Goal: Information Seeking & Learning: Check status

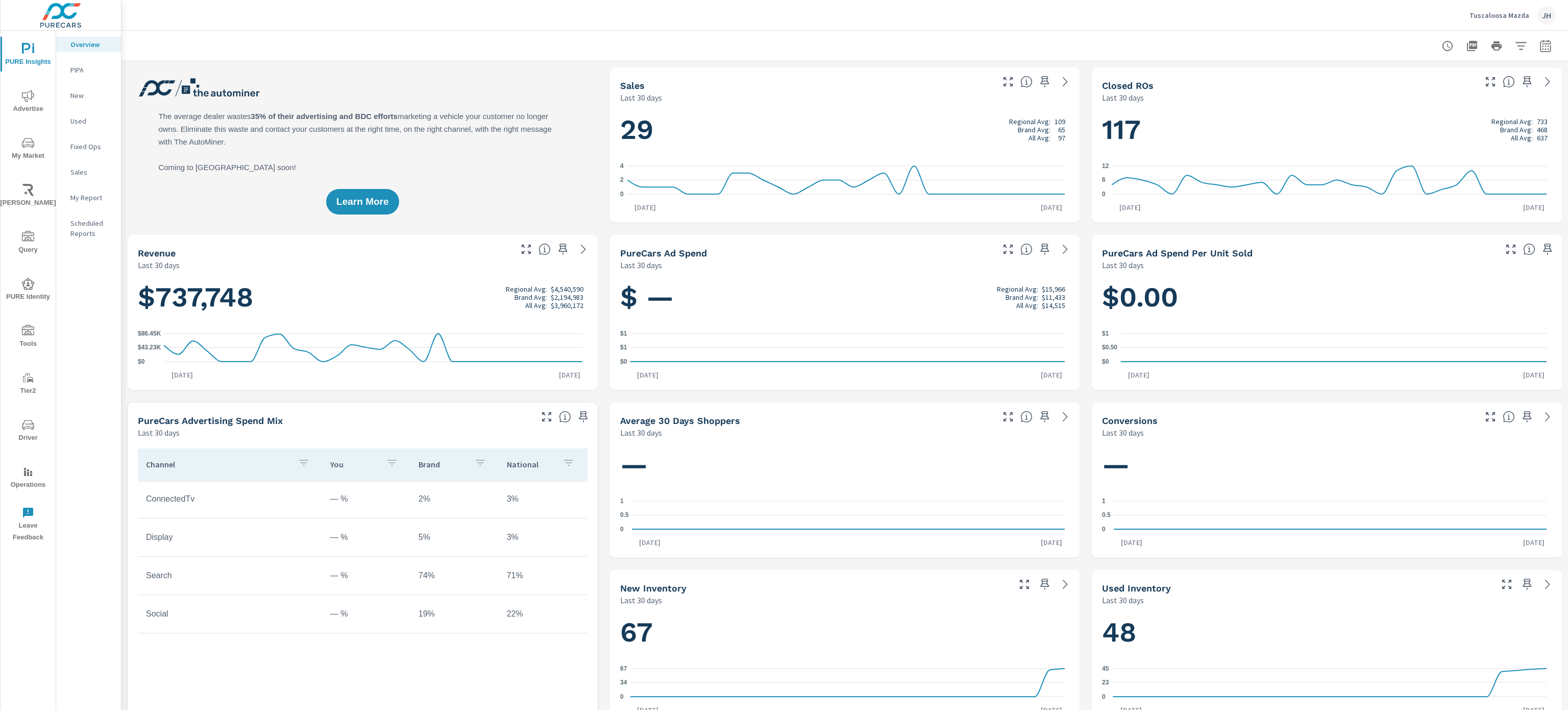
click at [24, 144] on icon "nav menu" at bounding box center [28, 143] width 12 height 12
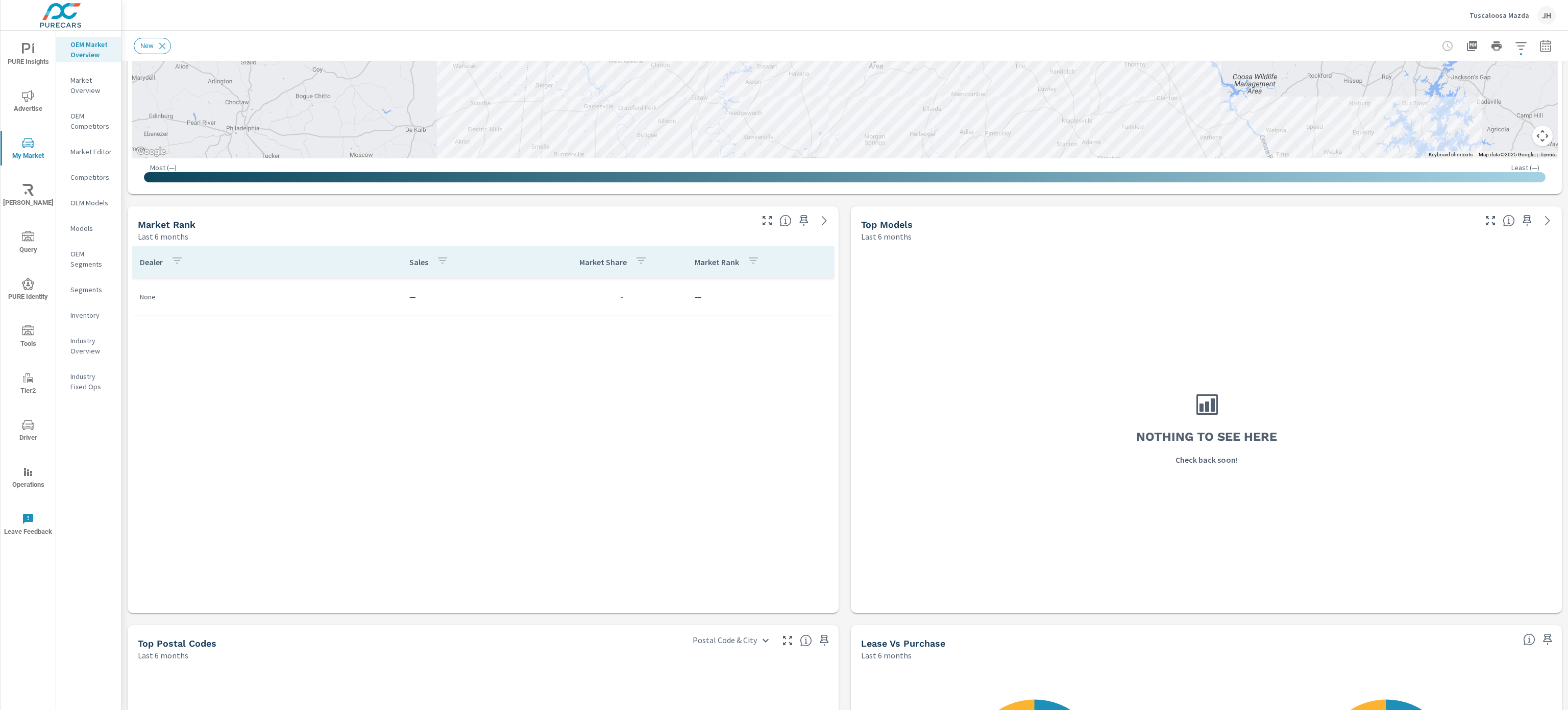
scroll to position [371, 0]
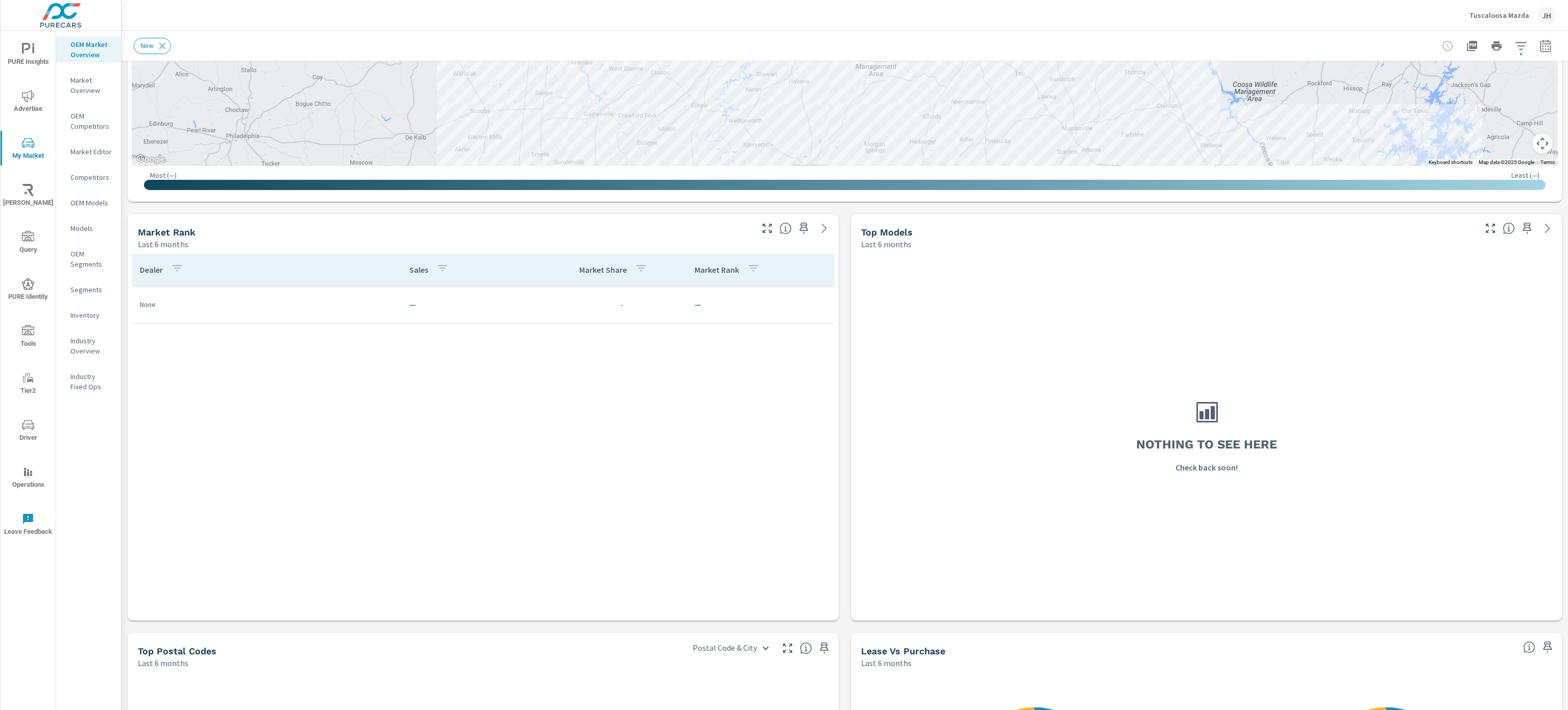
scroll to position [353, 0]
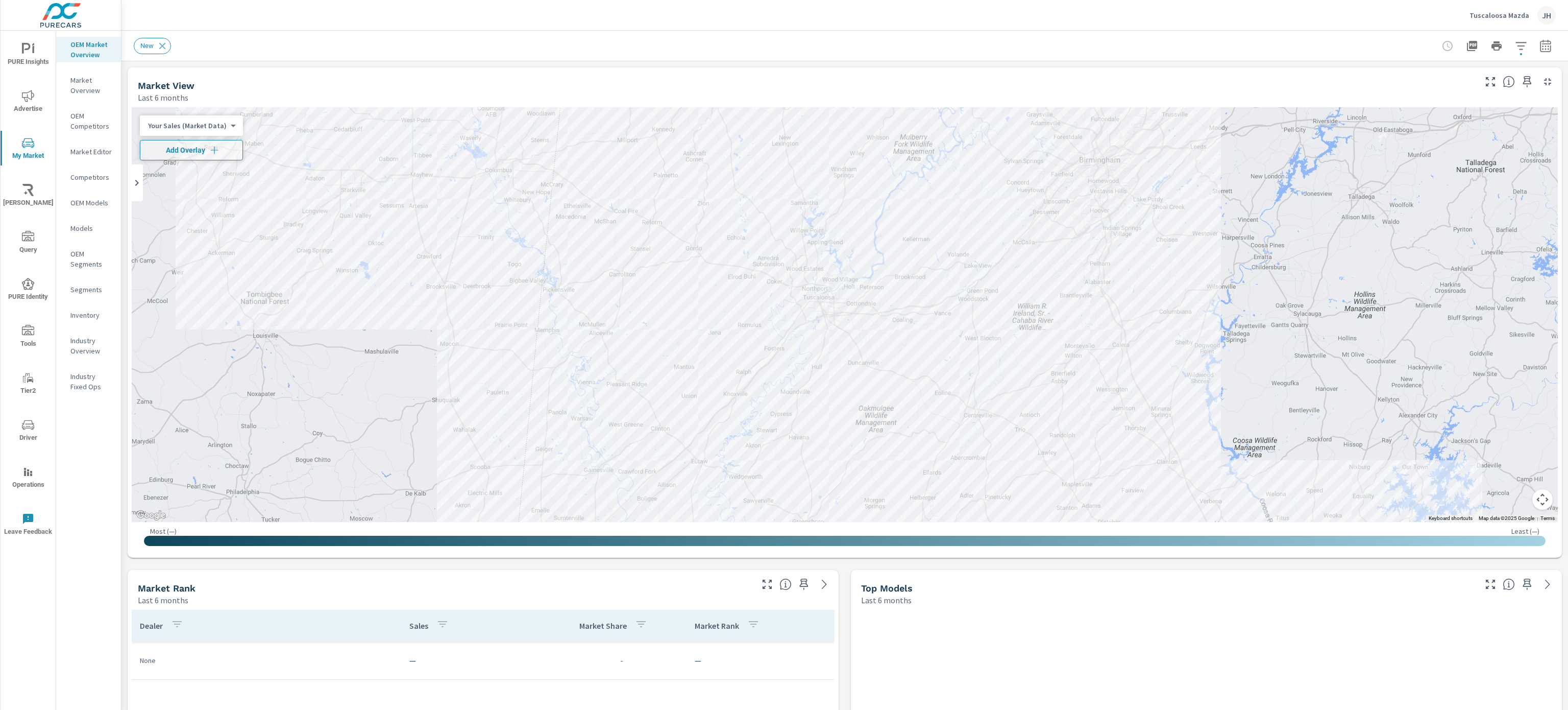
click at [83, 551] on div "OEM Market Overview Market Overview OEM Competitors Market Editor Competitors O…" at bounding box center [88, 370] width 65 height 679
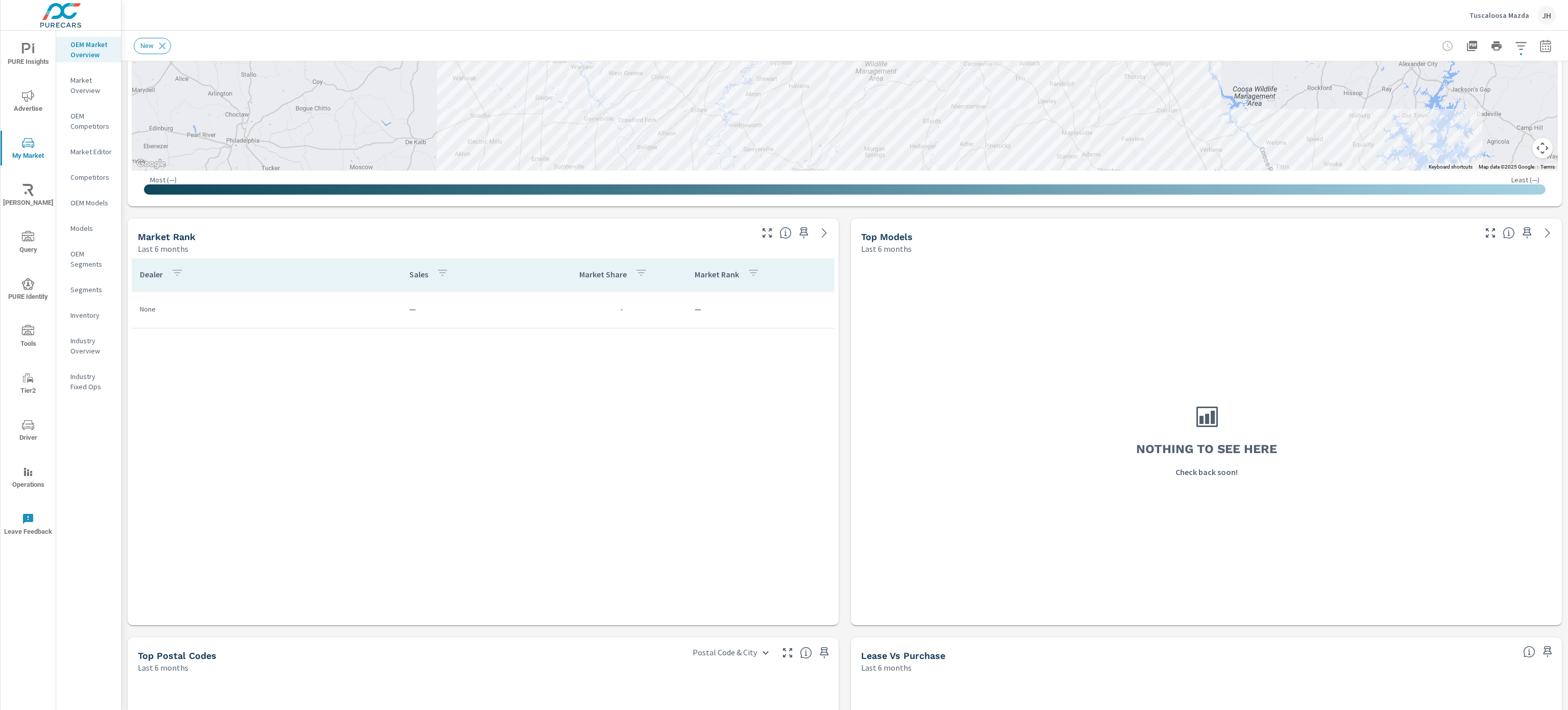
scroll to position [356, 0]
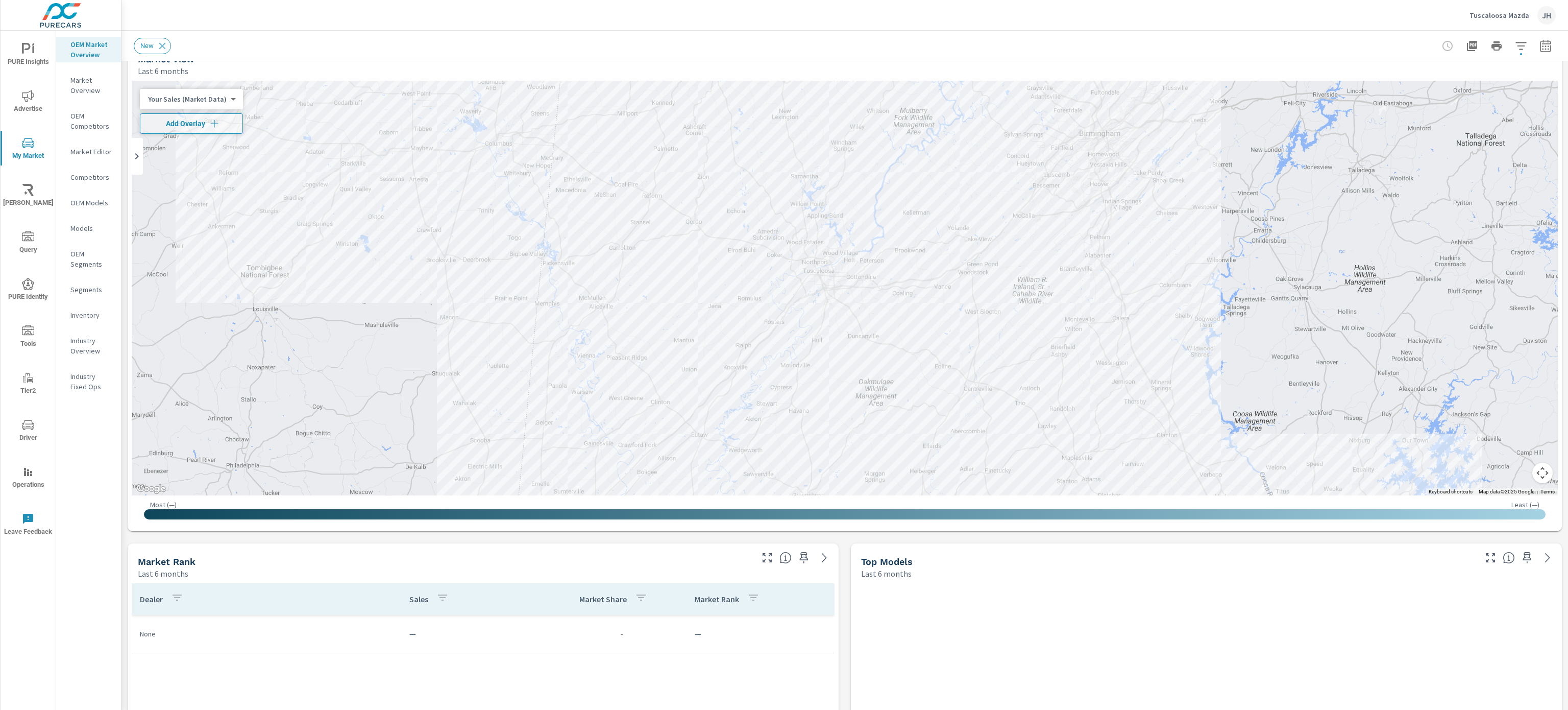
scroll to position [16, 0]
